Goal: Task Accomplishment & Management: Use online tool/utility

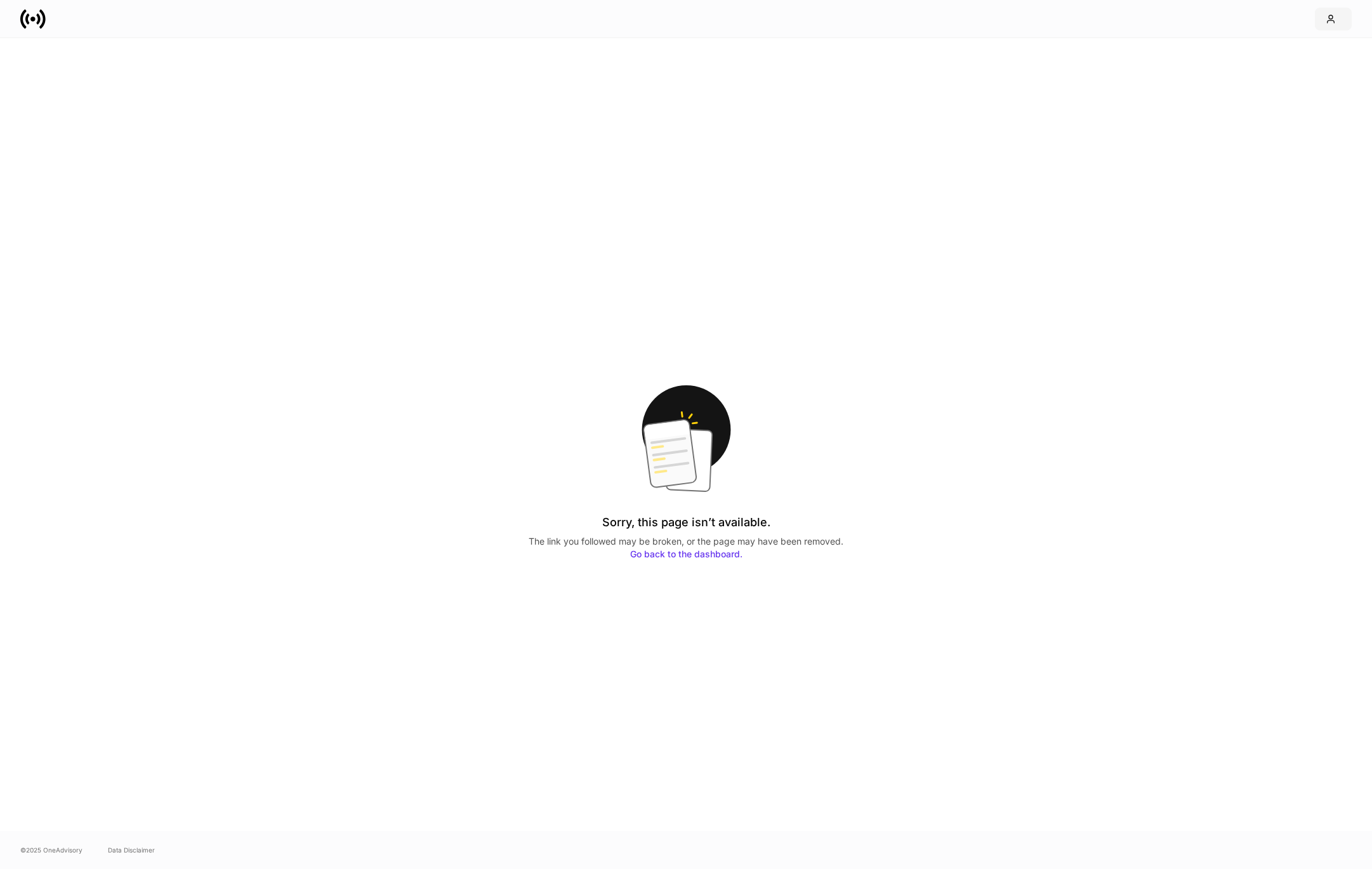
click at [1329, 17] on icon "button" at bounding box center [1331, 19] width 7 height 8
click at [1234, 111] on div "Logout" at bounding box center [1242, 113] width 29 height 13
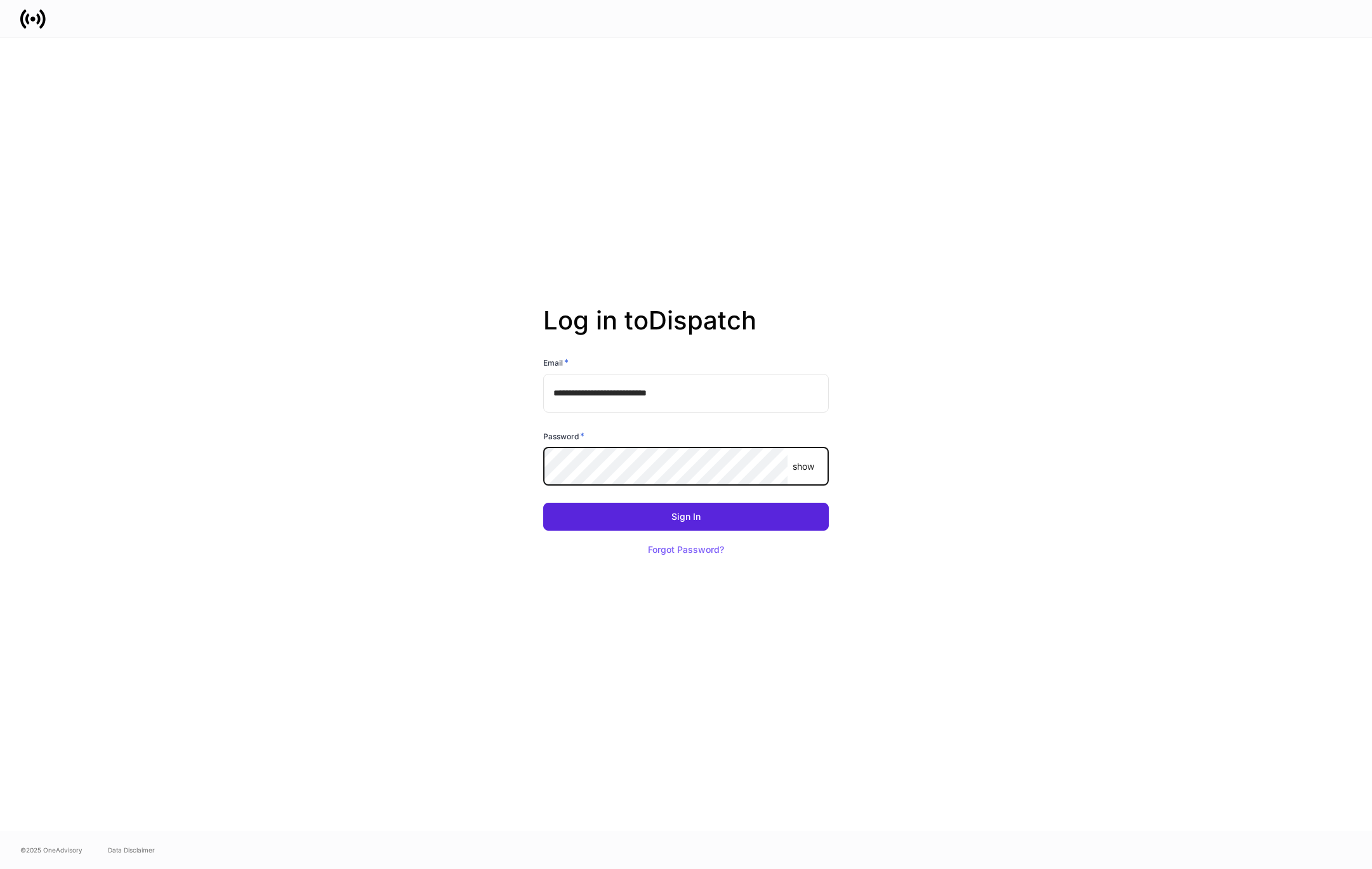
click at [478, 513] on div "**********" at bounding box center [686, 434] width 680 height 792
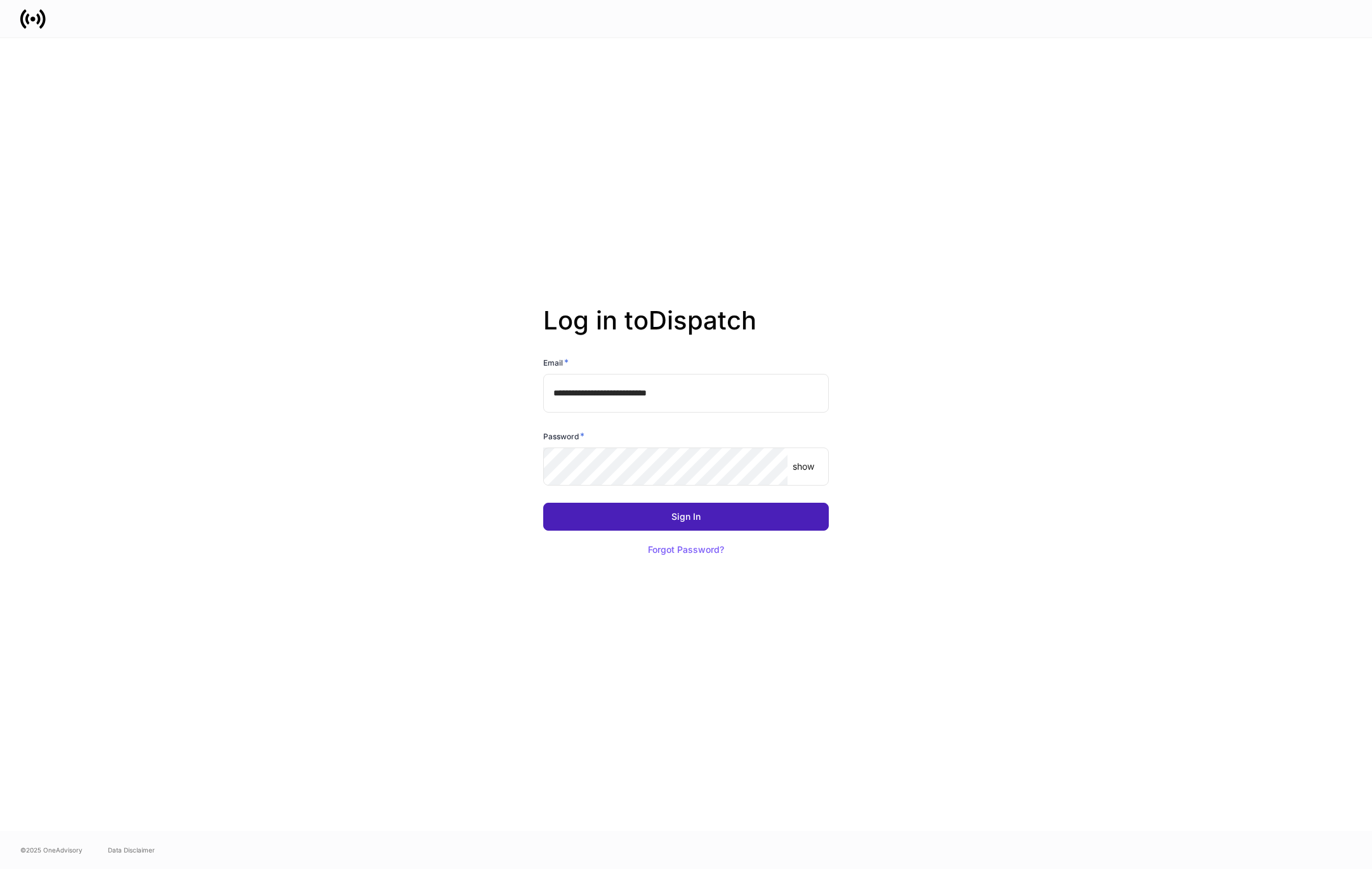
click at [590, 520] on button "Sign In" at bounding box center [686, 516] width 286 height 28
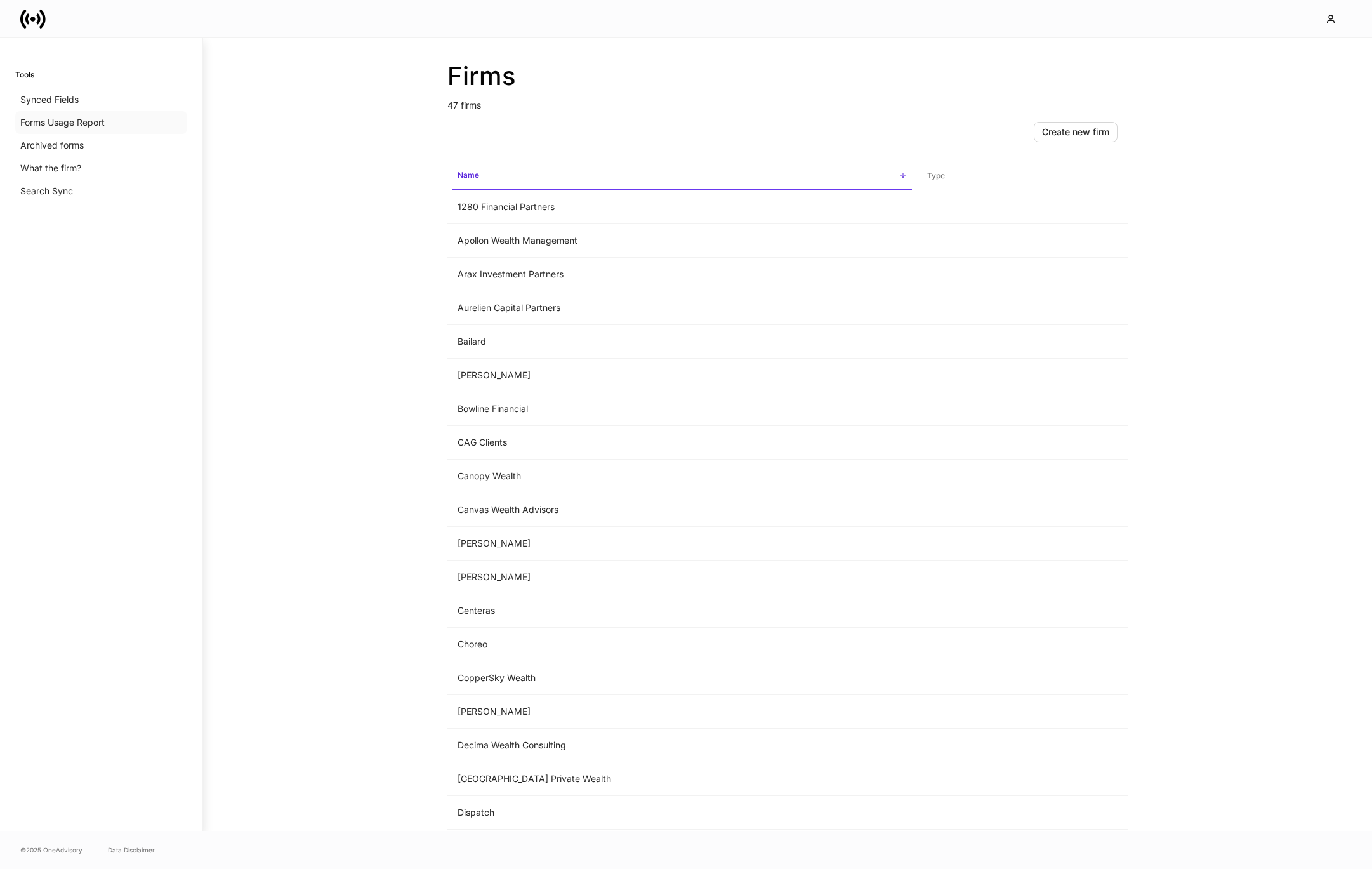
click at [55, 128] on p "Forms Usage Report" at bounding box center [62, 123] width 84 height 13
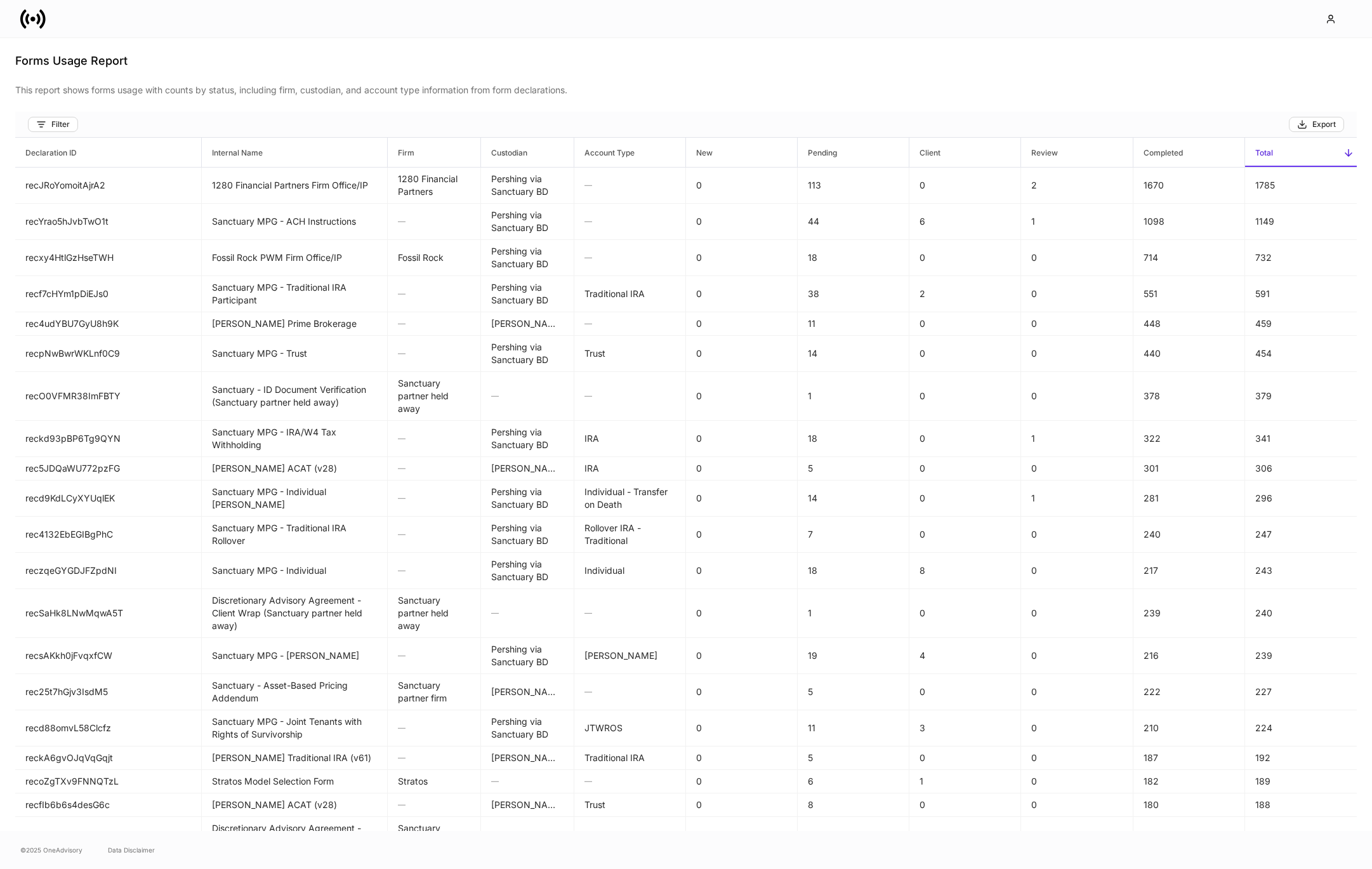
click at [52, 116] on div "Filter Export" at bounding box center [685, 125] width 1341 height 26
